Goal: Information Seeking & Learning: Learn about a topic

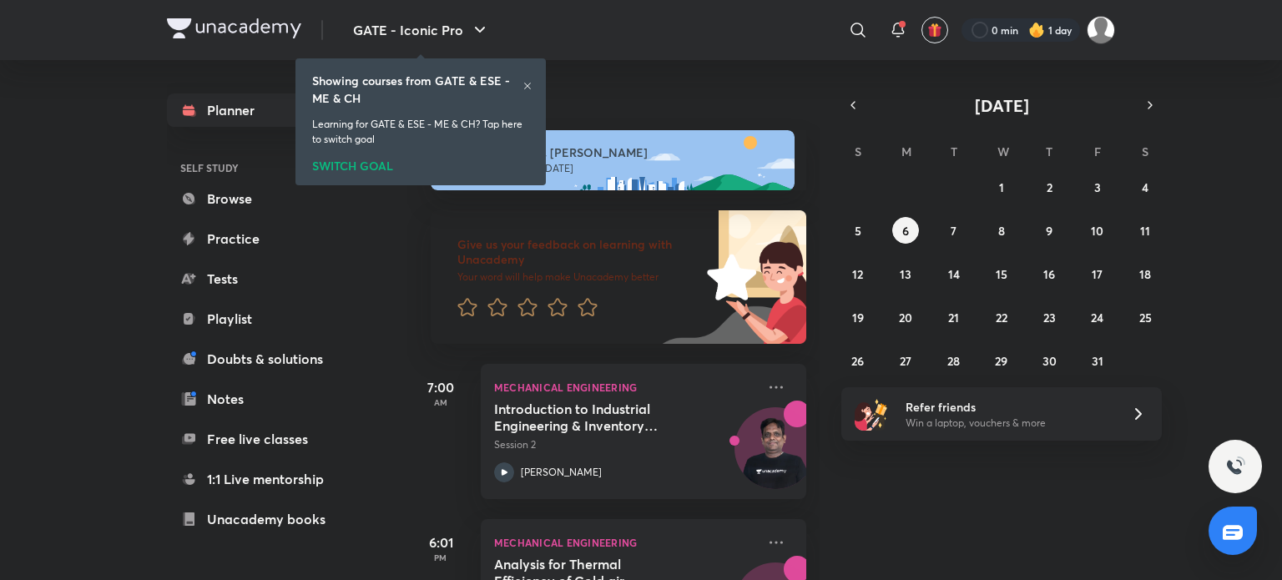
click at [633, 95] on h4 "Today" at bounding box center [627, 103] width 392 height 20
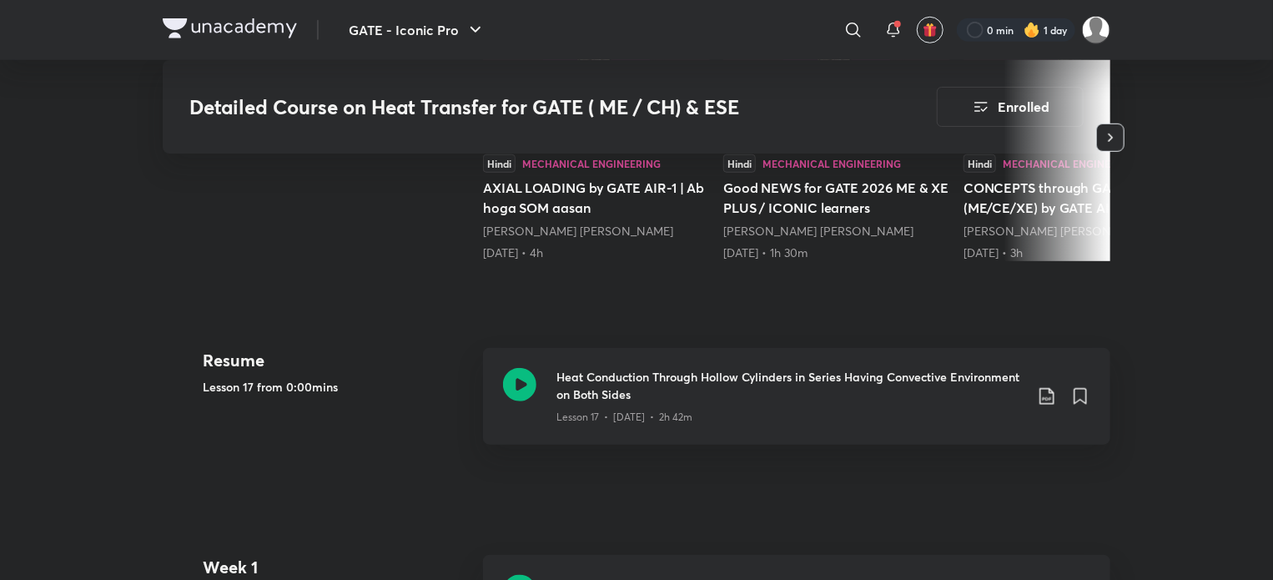
scroll to position [718, 0]
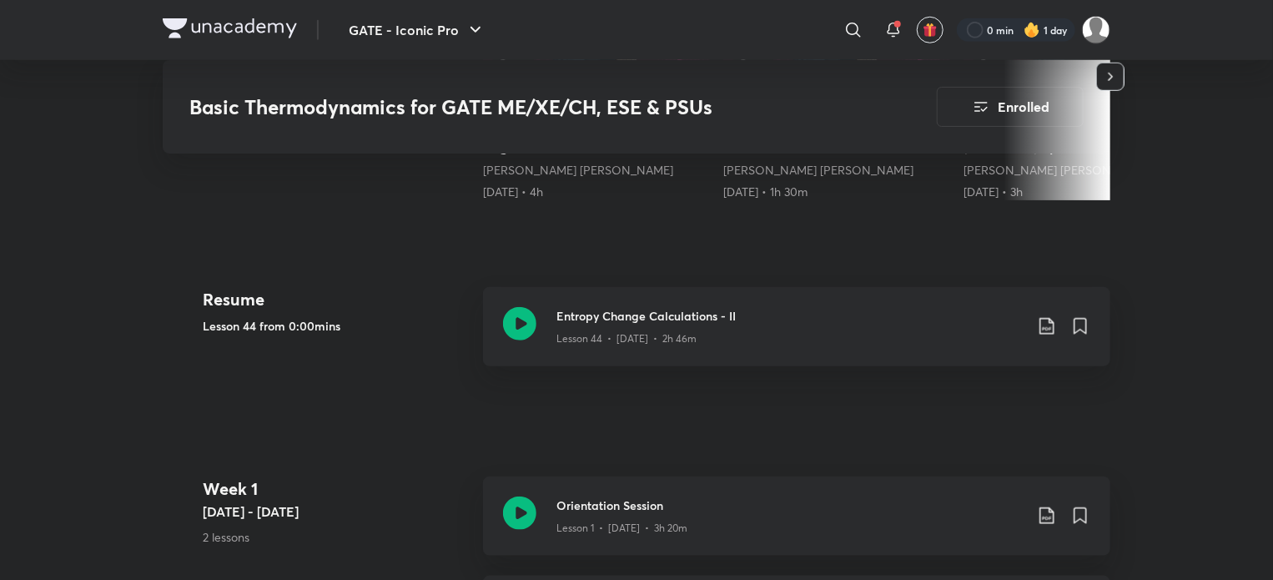
scroll to position [771, 0]
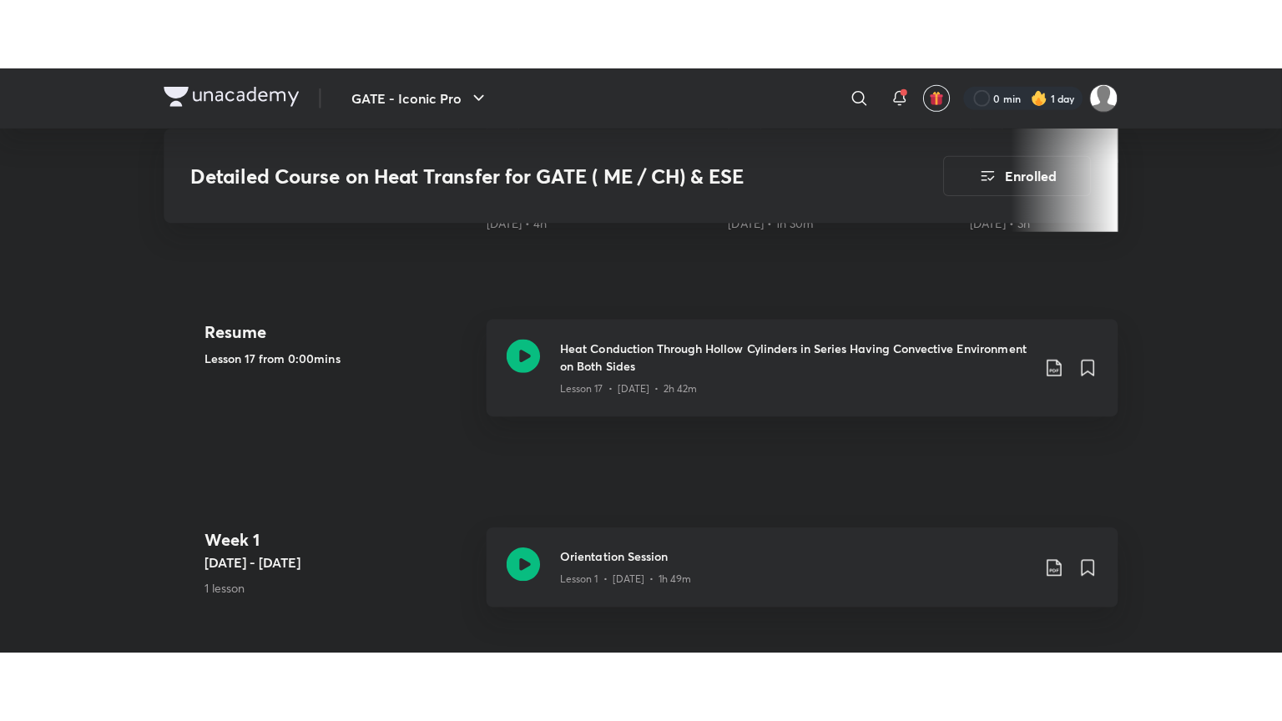
scroll to position [734, 0]
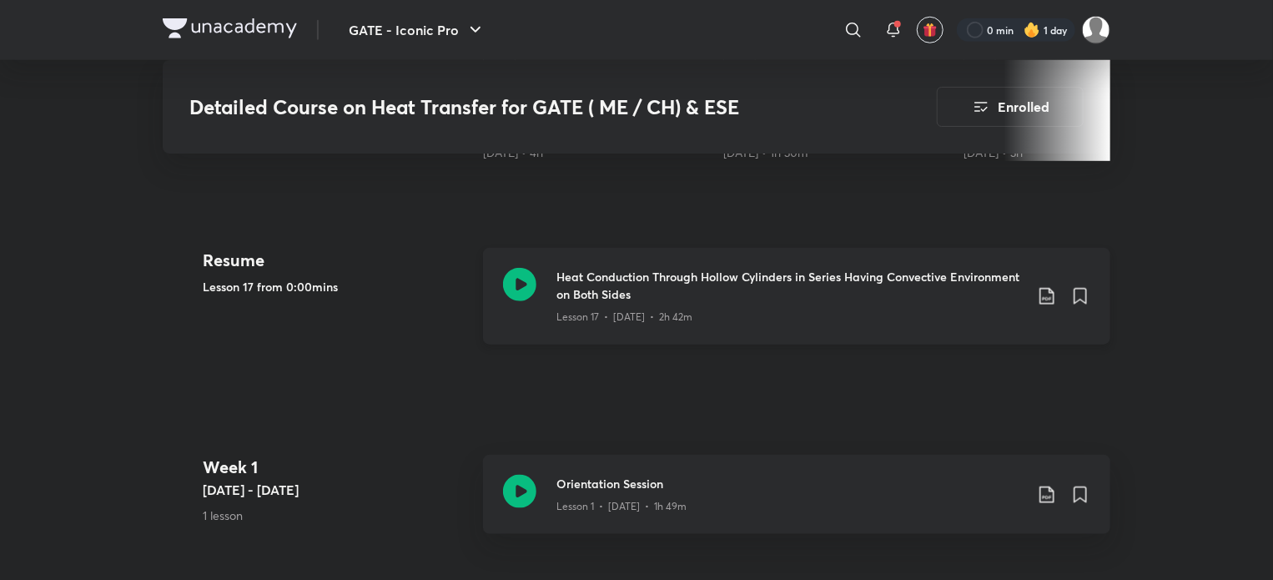
click at [645, 272] on h3 "Heat Conduction Through Hollow Cylinders in Series Having Convective Environmen…" at bounding box center [790, 285] width 467 height 35
